Goal: Transaction & Acquisition: Purchase product/service

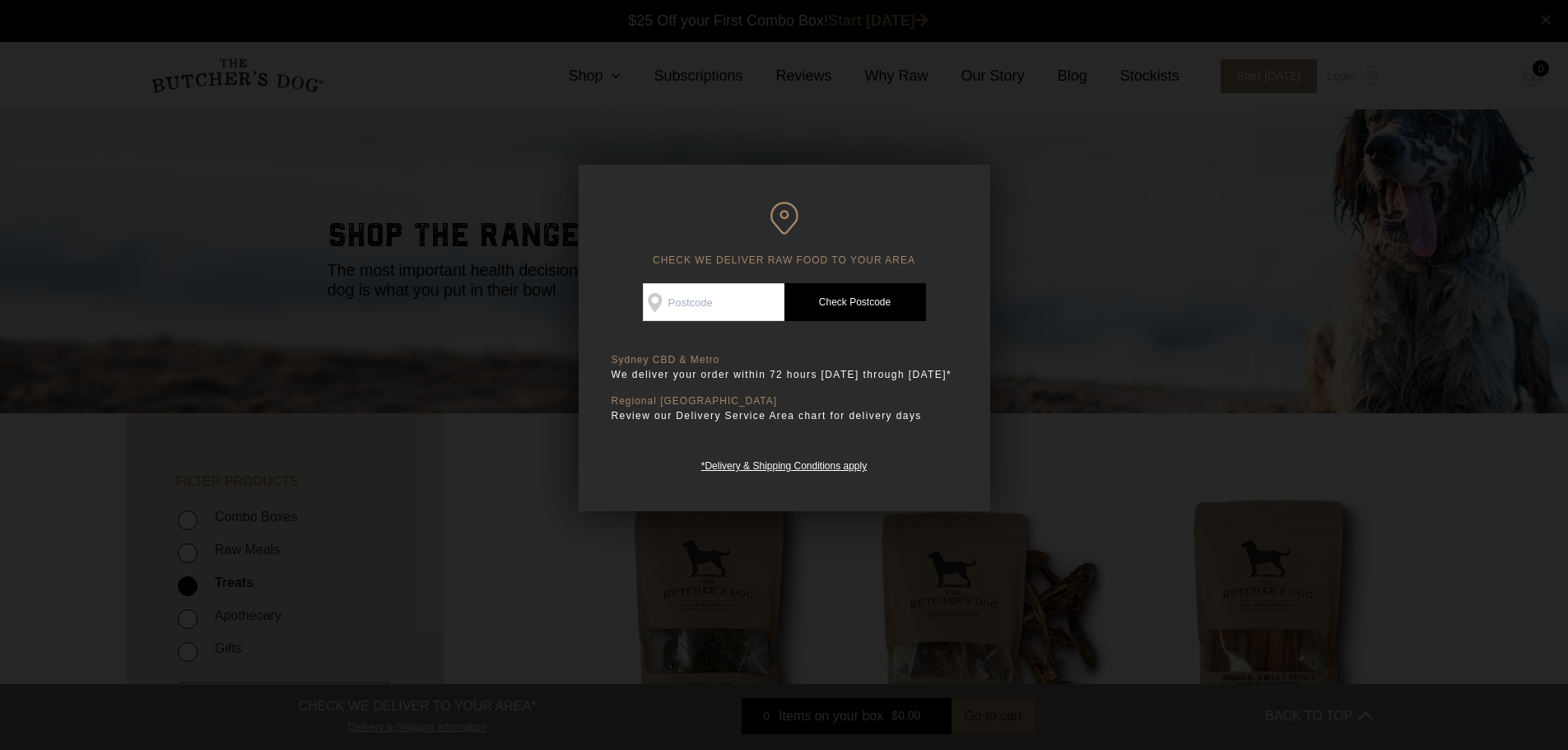
click at [700, 304] on input "Check Availability At" at bounding box center [714, 301] width 142 height 38
type input "4740"
click at [884, 301] on link "Check Postcode" at bounding box center [856, 301] width 142 height 38
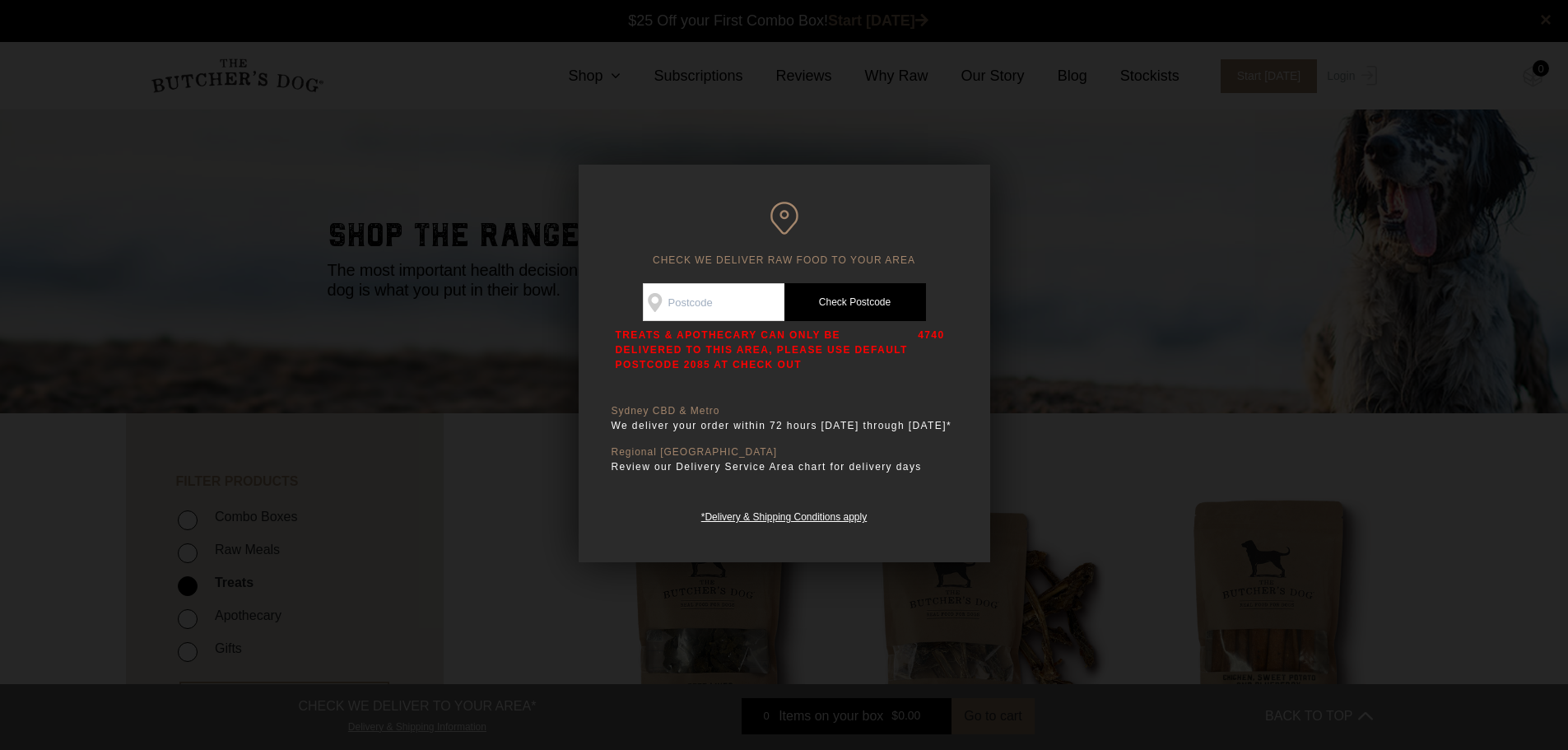
click at [1106, 300] on div at bounding box center [784, 375] width 1568 height 750
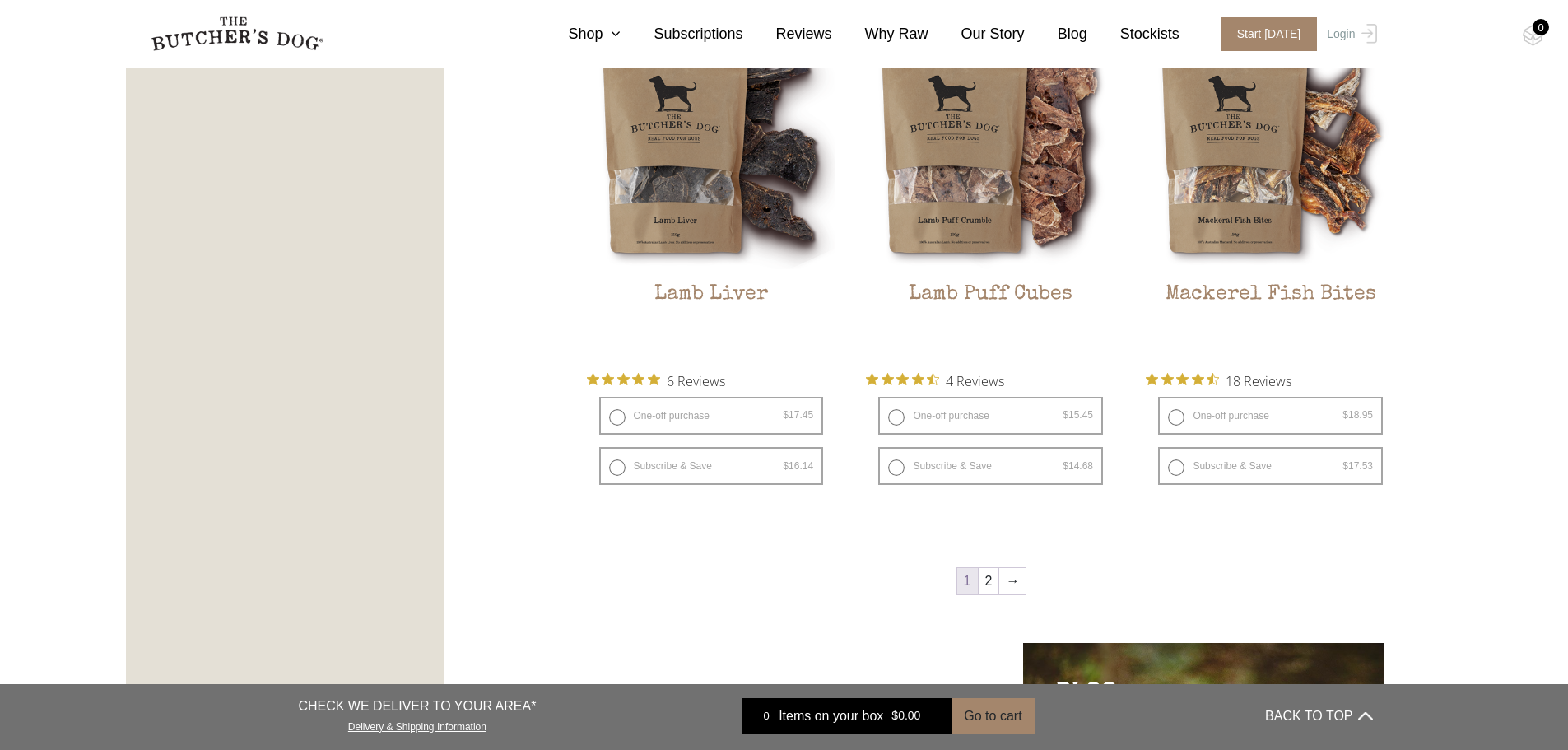
scroll to position [2058, 0]
